Goal: Information Seeking & Learning: Learn about a topic

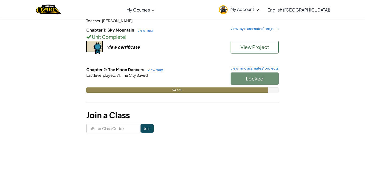
scroll to position [54, 0]
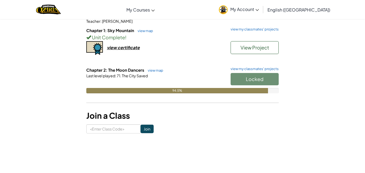
click at [256, 93] on div "Chapter 2: The Moon Dancers view map view my classmates' projects Locked Last l…" at bounding box center [182, 84] width 192 height 34
click at [157, 70] on link "view map" at bounding box center [154, 70] width 18 height 4
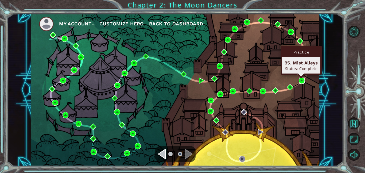
click at [301, 80] on img at bounding box center [302, 80] width 6 height 6
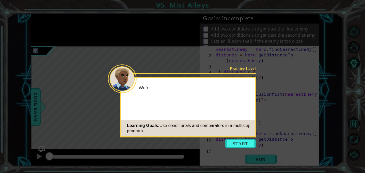
scroll to position [62, 0]
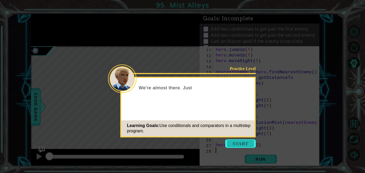
click at [244, 144] on button "Start" at bounding box center [240, 143] width 30 height 9
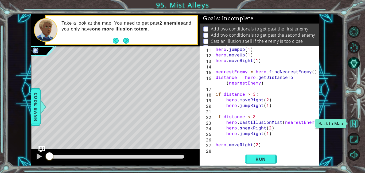
click at [355, 124] on button "Back to Map" at bounding box center [354, 123] width 12 height 12
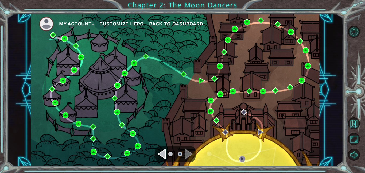
click at [272, 84] on div "My Account Customize Hero Back to Dashboard" at bounding box center [175, 90] width 288 height 152
click at [352, 123] on button "Back to Map" at bounding box center [354, 123] width 12 height 12
click at [350, 123] on button "Back to Map" at bounding box center [354, 123] width 12 height 12
click at [354, 124] on button "Back to Map" at bounding box center [354, 123] width 12 height 12
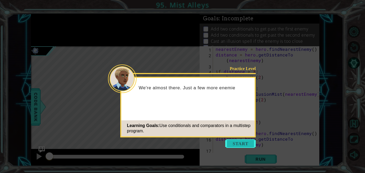
click at [241, 146] on button "Start" at bounding box center [240, 143] width 30 height 9
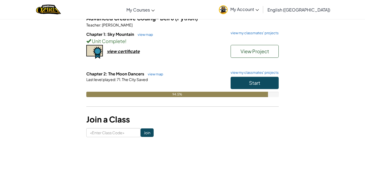
scroll to position [53, 0]
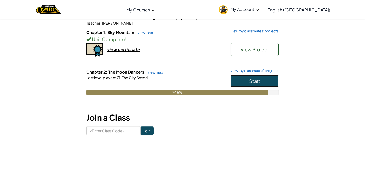
click at [265, 83] on button "Start" at bounding box center [255, 81] width 48 height 12
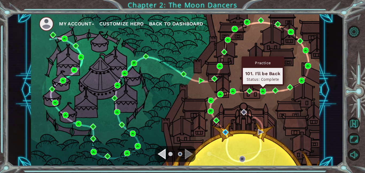
click at [262, 91] on img at bounding box center [263, 91] width 6 height 6
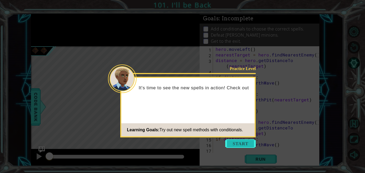
click at [239, 145] on button "Start" at bounding box center [240, 143] width 30 height 9
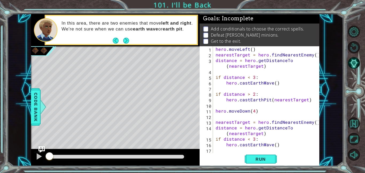
scroll to position [28, 0]
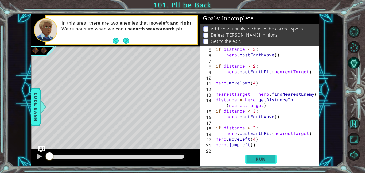
click at [263, 159] on span "Run" at bounding box center [260, 158] width 21 height 5
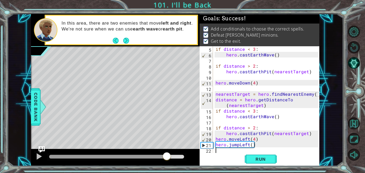
drag, startPoint x: 59, startPoint y: 157, endPoint x: 168, endPoint y: 157, distance: 109.0
click at [168, 157] on div at bounding box center [167, 157] width 10 height 10
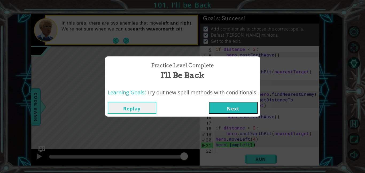
click at [233, 108] on button "Next" at bounding box center [233, 108] width 49 height 12
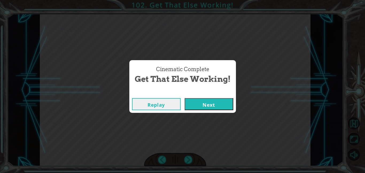
click at [217, 108] on button "Next" at bounding box center [209, 104] width 49 height 12
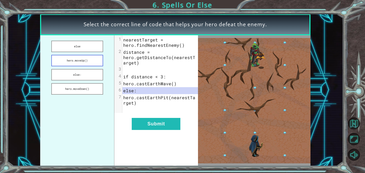
click at [85, 62] on button "hero.moveUp()" at bounding box center [77, 60] width 52 height 11
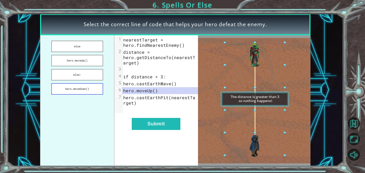
click at [80, 92] on button "hero.moveDown()" at bounding box center [77, 88] width 52 height 11
click at [87, 75] on button "else:" at bounding box center [77, 74] width 52 height 11
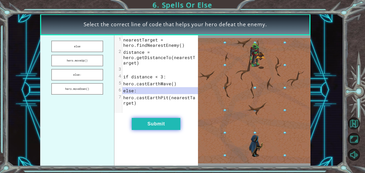
click at [156, 128] on button "Submit" at bounding box center [156, 124] width 49 height 12
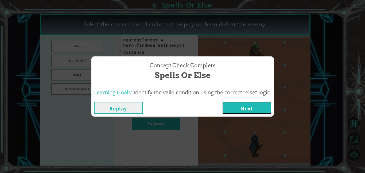
click at [246, 114] on button "Next" at bounding box center [247, 108] width 49 height 12
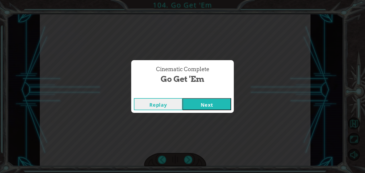
click at [216, 101] on button "Next" at bounding box center [206, 104] width 49 height 12
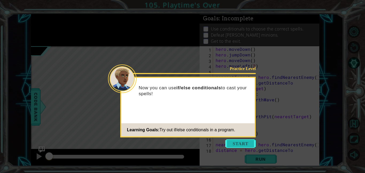
click at [237, 141] on button "Start" at bounding box center [240, 143] width 30 height 9
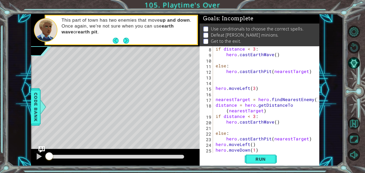
scroll to position [56, 0]
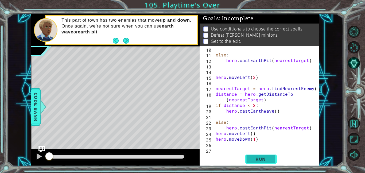
click at [256, 156] on span "Run" at bounding box center [260, 158] width 21 height 5
click at [265, 158] on span "Run" at bounding box center [260, 158] width 21 height 5
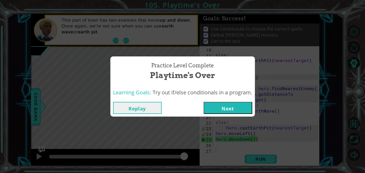
drag, startPoint x: 92, startPoint y: 155, endPoint x: 194, endPoint y: 157, distance: 102.8
click at [194, 157] on body "1 ההההההההההההההההההההההההההההההההההההההההההההההההההההההההההההההההההההההההההההה…" at bounding box center [182, 86] width 365 height 173
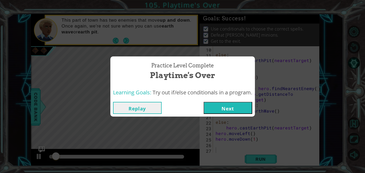
click at [231, 106] on button "Next" at bounding box center [228, 108] width 49 height 12
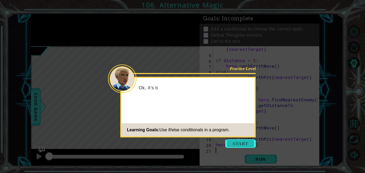
scroll to position [22, 0]
click at [240, 141] on button "Start" at bounding box center [240, 143] width 30 height 9
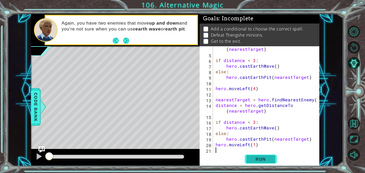
click at [264, 162] on button "Run" at bounding box center [261, 159] width 32 height 12
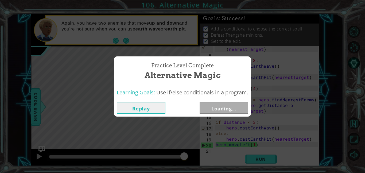
drag, startPoint x: 68, startPoint y: 154, endPoint x: 281, endPoint y: 172, distance: 213.6
click at [281, 172] on body "1 ההההההההההההההההההההההההההההההההההההההההההההההההההההההההההההההההההההההההההההה…" at bounding box center [182, 86] width 365 height 173
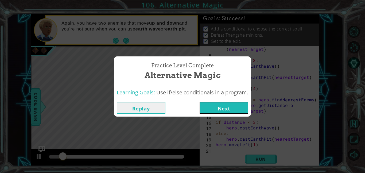
click at [227, 108] on button "Next" at bounding box center [224, 108] width 49 height 12
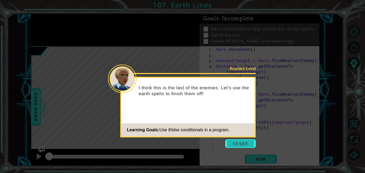
click at [244, 143] on button "Start" at bounding box center [240, 143] width 30 height 9
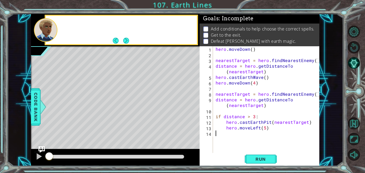
click at [244, 143] on div "hero . [GEOGRAPHIC_DATA] ( ) nearestTarget = hero . findNearestEnemy ( ) distan…" at bounding box center [267, 105] width 106 height 118
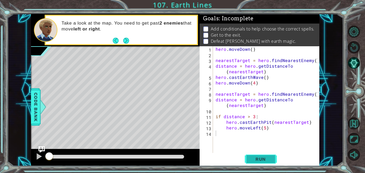
click at [248, 161] on button "Run" at bounding box center [261, 159] width 32 height 12
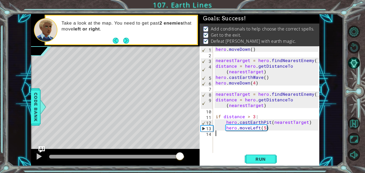
drag, startPoint x: 111, startPoint y: 155, endPoint x: 180, endPoint y: 155, distance: 68.9
click at [180, 155] on div at bounding box center [180, 157] width 10 height 10
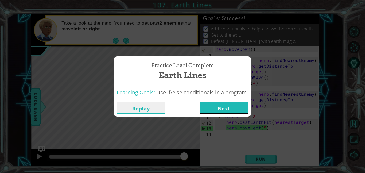
click at [234, 112] on button "Next" at bounding box center [224, 108] width 49 height 12
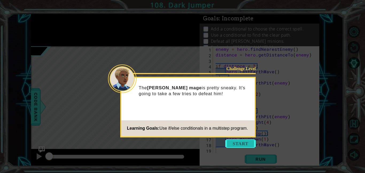
click at [246, 140] on button "Start" at bounding box center [240, 143] width 30 height 9
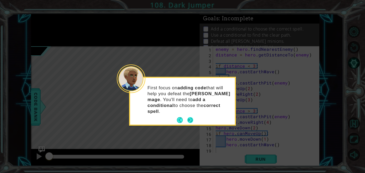
click at [190, 115] on button "Next" at bounding box center [190, 120] width 10 height 10
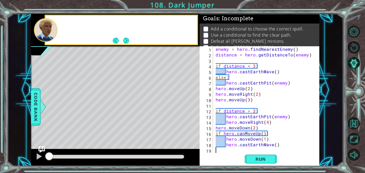
click at [190, 110] on div "Level Map" at bounding box center [154, 124] width 247 height 157
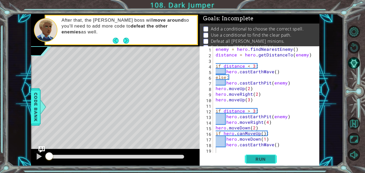
click at [262, 159] on span "Run" at bounding box center [260, 158] width 21 height 5
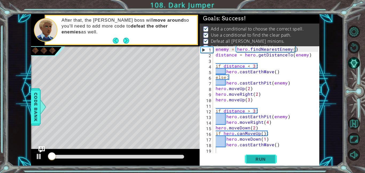
click at [262, 159] on span "Run" at bounding box center [260, 158] width 21 height 5
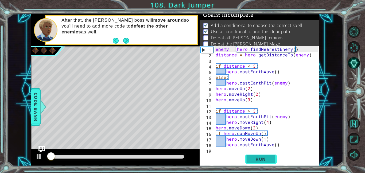
click at [262, 159] on span "Run" at bounding box center [260, 158] width 21 height 5
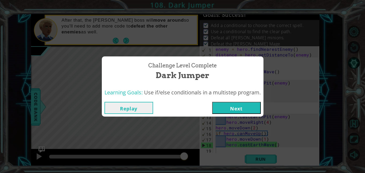
click at [241, 109] on button "Next" at bounding box center [236, 108] width 49 height 12
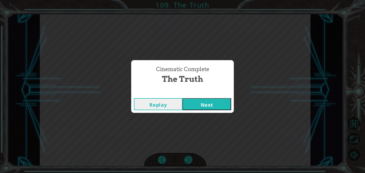
click button "Next" at bounding box center [206, 104] width 49 height 12
click at [218, 103] on button "Next" at bounding box center [206, 104] width 49 height 12
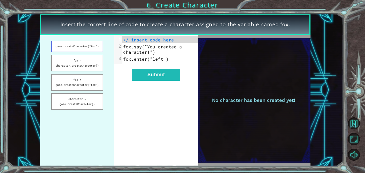
click at [93, 48] on button "game.createCharacter("fox")" at bounding box center [77, 46] width 52 height 11
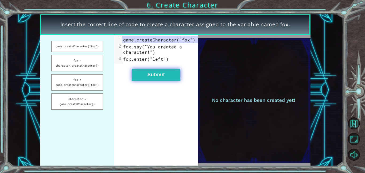
click at [163, 77] on button "Submit" at bounding box center [156, 75] width 49 height 12
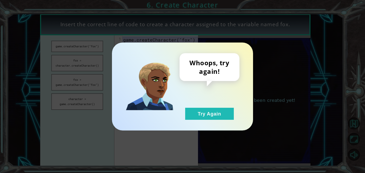
click at [202, 121] on div "Whoops, try again! Try Again" at bounding box center [182, 86] width 141 height 88
click at [214, 104] on div "Whoops, try again! Try Again" at bounding box center [209, 86] width 60 height 67
click at [202, 115] on button "Try Again" at bounding box center [209, 114] width 49 height 12
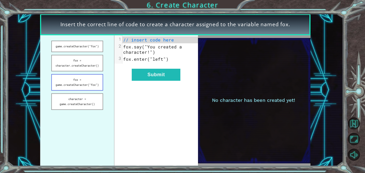
click at [82, 77] on button "fox = game.createCharacter("fox")" at bounding box center [77, 82] width 52 height 17
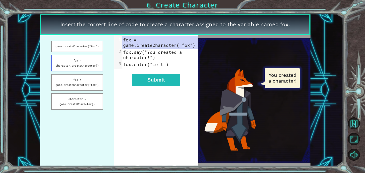
click at [82, 68] on button "fox = character.createCharacter()" at bounding box center [77, 63] width 52 height 17
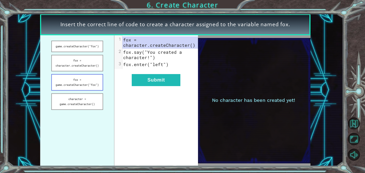
click at [94, 80] on button "fox = game.createCharacter("fox")" at bounding box center [77, 82] width 52 height 17
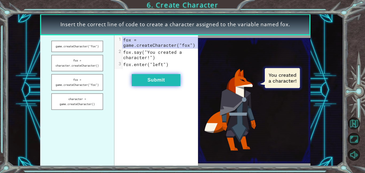
click at [160, 79] on button "Submit" at bounding box center [156, 80] width 49 height 12
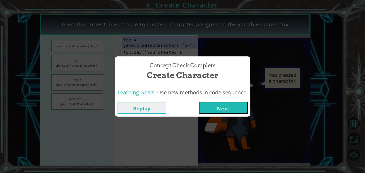
click at [237, 107] on button "Next" at bounding box center [223, 108] width 49 height 12
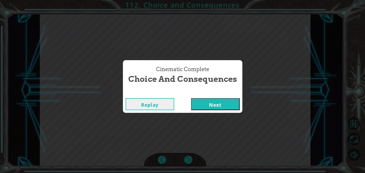
click at [191, 98] on button "Next" at bounding box center [215, 104] width 49 height 12
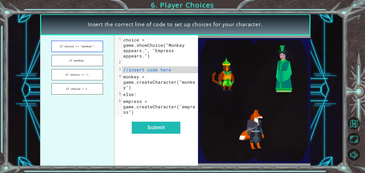
click at [94, 49] on button "if choice == "monkey":" at bounding box center [77, 46] width 52 height 11
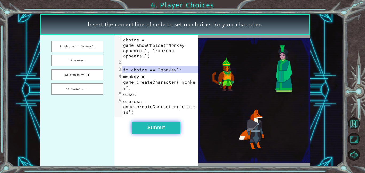
click at [162, 127] on button "Submit" at bounding box center [156, 128] width 49 height 12
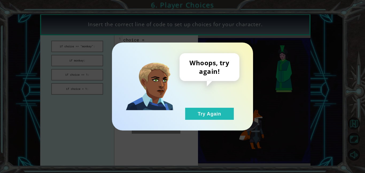
click at [228, 90] on div "Whoops, try again! Try Again" at bounding box center [209, 86] width 60 height 67
click at [197, 115] on button "Try Again" at bounding box center [209, 114] width 49 height 12
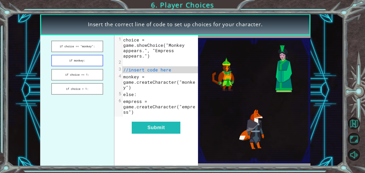
click at [84, 59] on button "if monkey:" at bounding box center [77, 60] width 52 height 11
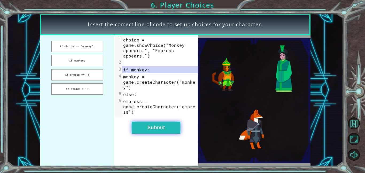
click at [168, 128] on button "Submit" at bounding box center [156, 128] width 49 height 12
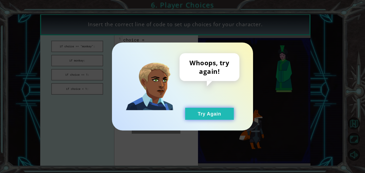
click at [215, 110] on button "Try Again" at bounding box center [209, 114] width 49 height 12
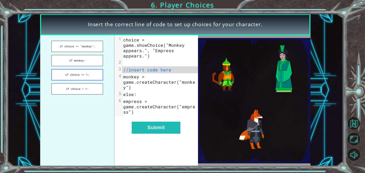
click at [85, 73] on button "if choice == 1:" at bounding box center [77, 74] width 52 height 11
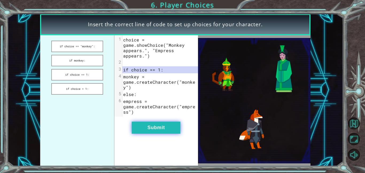
click at [157, 130] on button "Submit" at bounding box center [156, 128] width 49 height 12
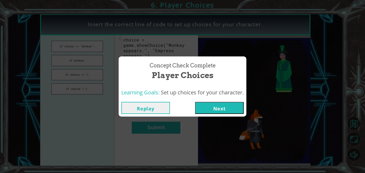
click at [208, 108] on button "Next" at bounding box center [219, 108] width 49 height 12
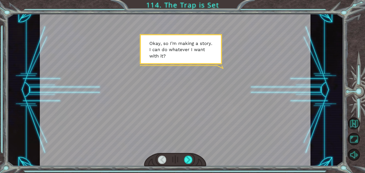
click at [208, 108] on div at bounding box center [175, 90] width 271 height 152
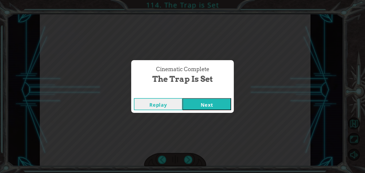
click button "Next" at bounding box center [206, 104] width 49 height 12
